Goal: Information Seeking & Learning: Understand process/instructions

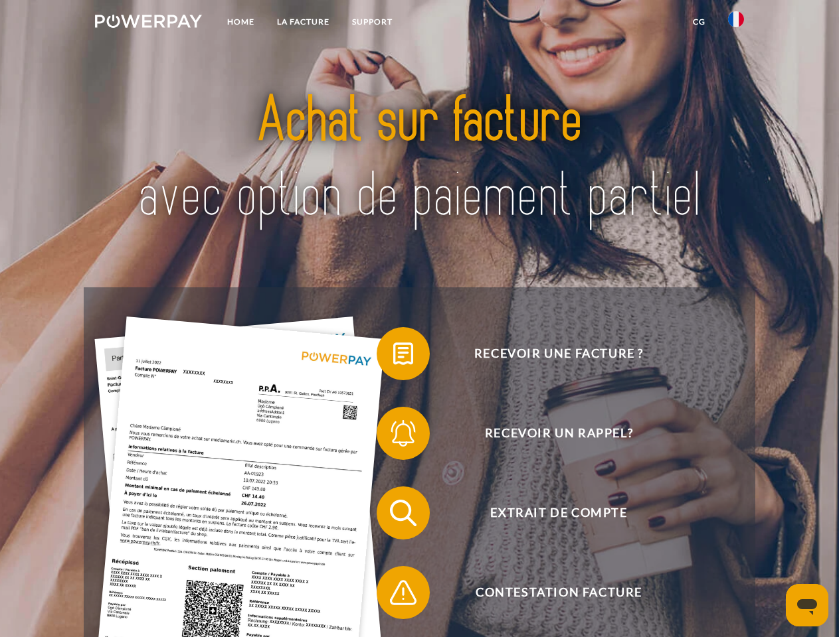
click at [148, 23] on img at bounding box center [148, 21] width 107 height 13
click at [736, 23] on img at bounding box center [736, 19] width 16 height 16
click at [699, 22] on link "CG" at bounding box center [698, 22] width 35 height 24
click at [393, 357] on span at bounding box center [383, 354] width 66 height 66
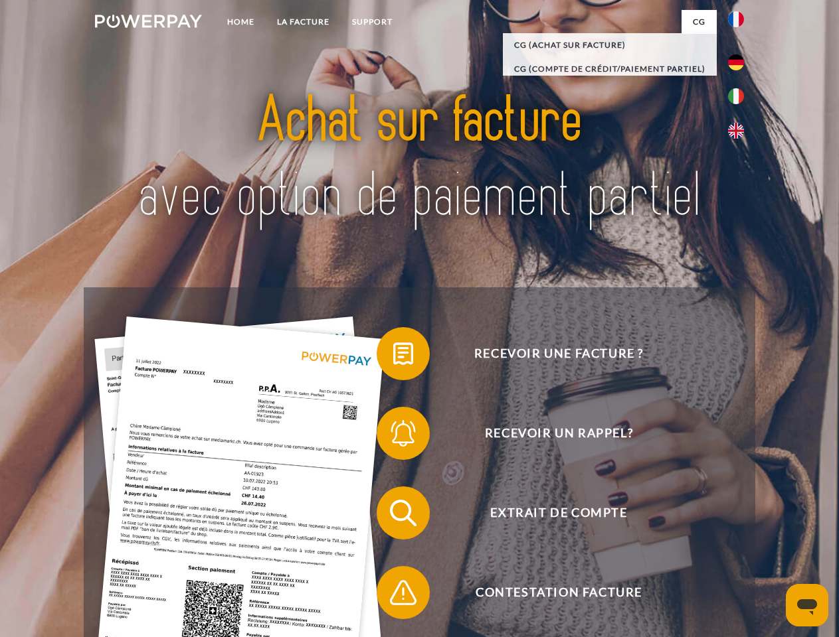
click at [393, 436] on span at bounding box center [383, 433] width 66 height 66
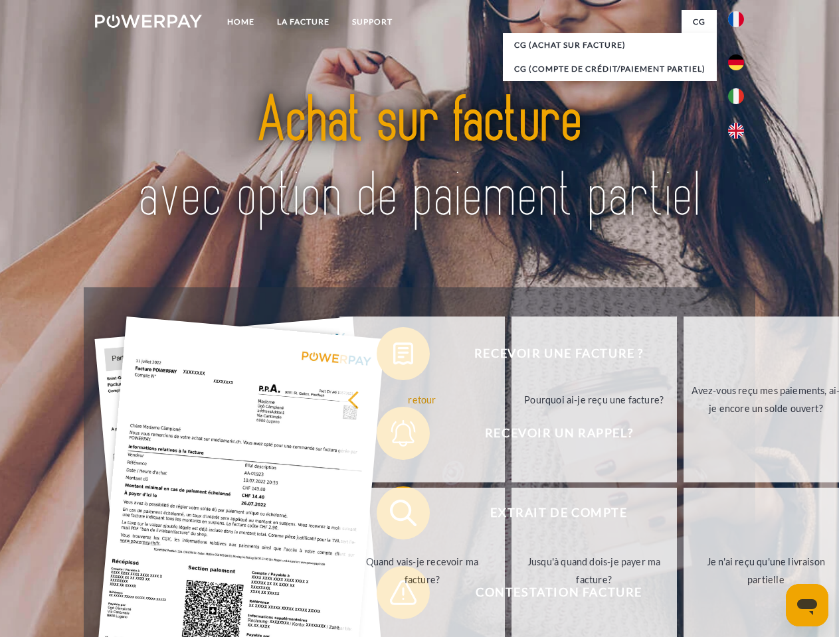
click at [511, 516] on link "Jusqu'à quand dois-je payer ma facture?" at bounding box center [593, 571] width 165 height 166
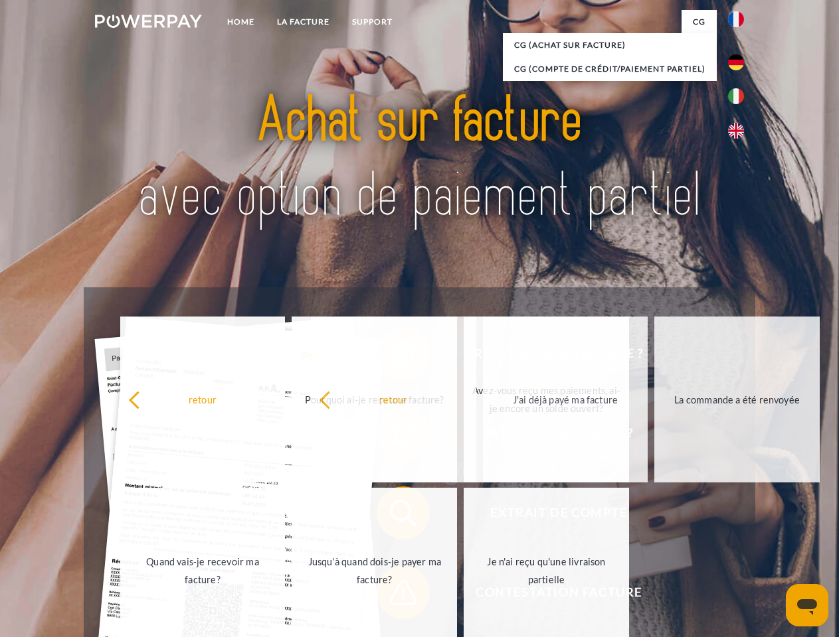
click at [393, 596] on span at bounding box center [383, 593] width 66 height 66
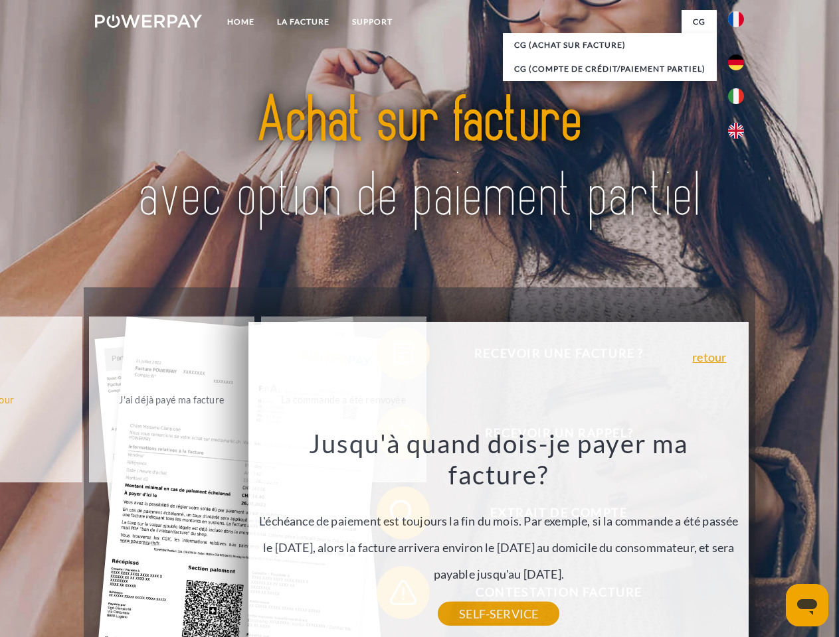
click at [807, 606] on icon "Ouvrir la fenêtre de messagerie" at bounding box center [807, 608] width 20 height 16
